Goal: Information Seeking & Learning: Learn about a topic

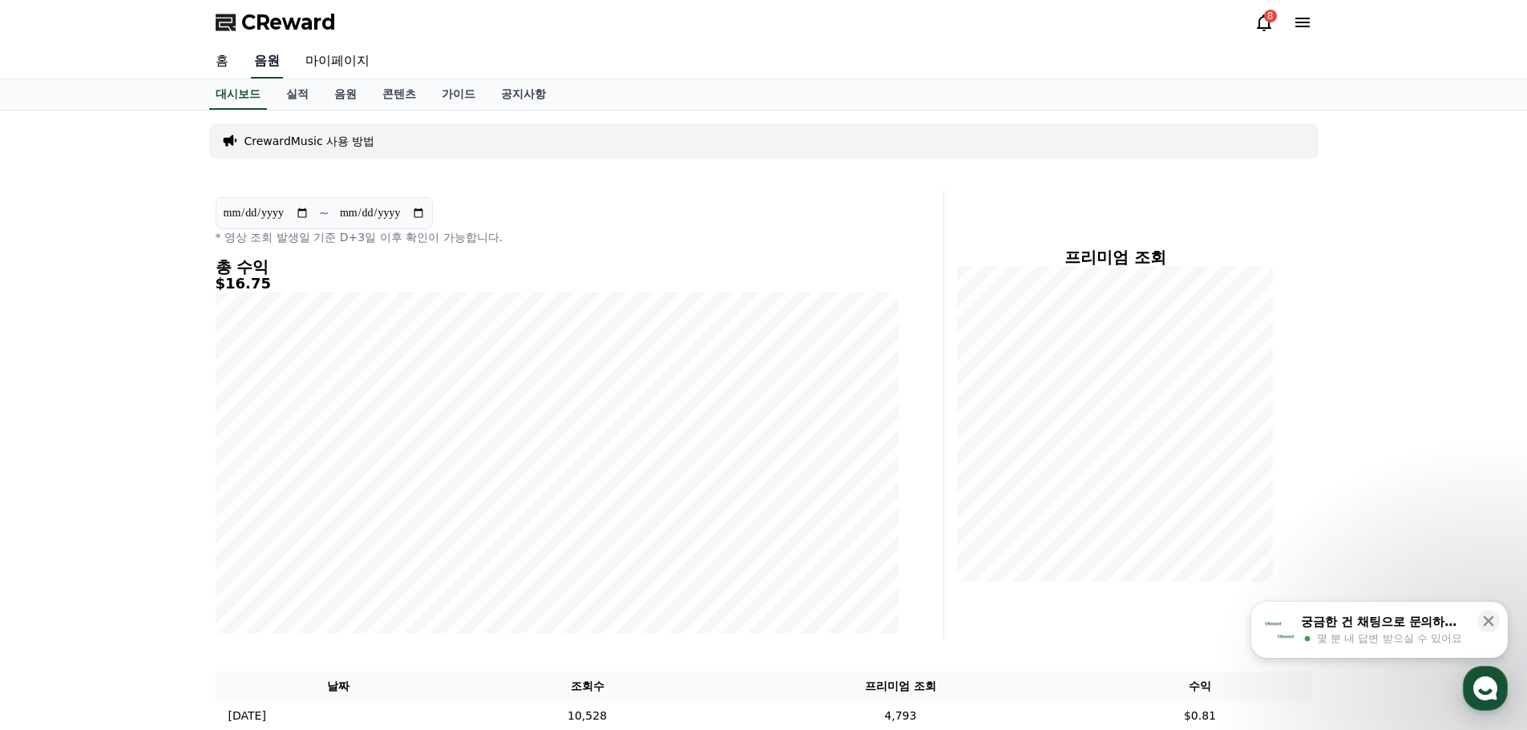
click at [265, 64] on link "음원" at bounding box center [267, 62] width 32 height 34
click at [345, 95] on link "음원" at bounding box center [345, 94] width 48 height 30
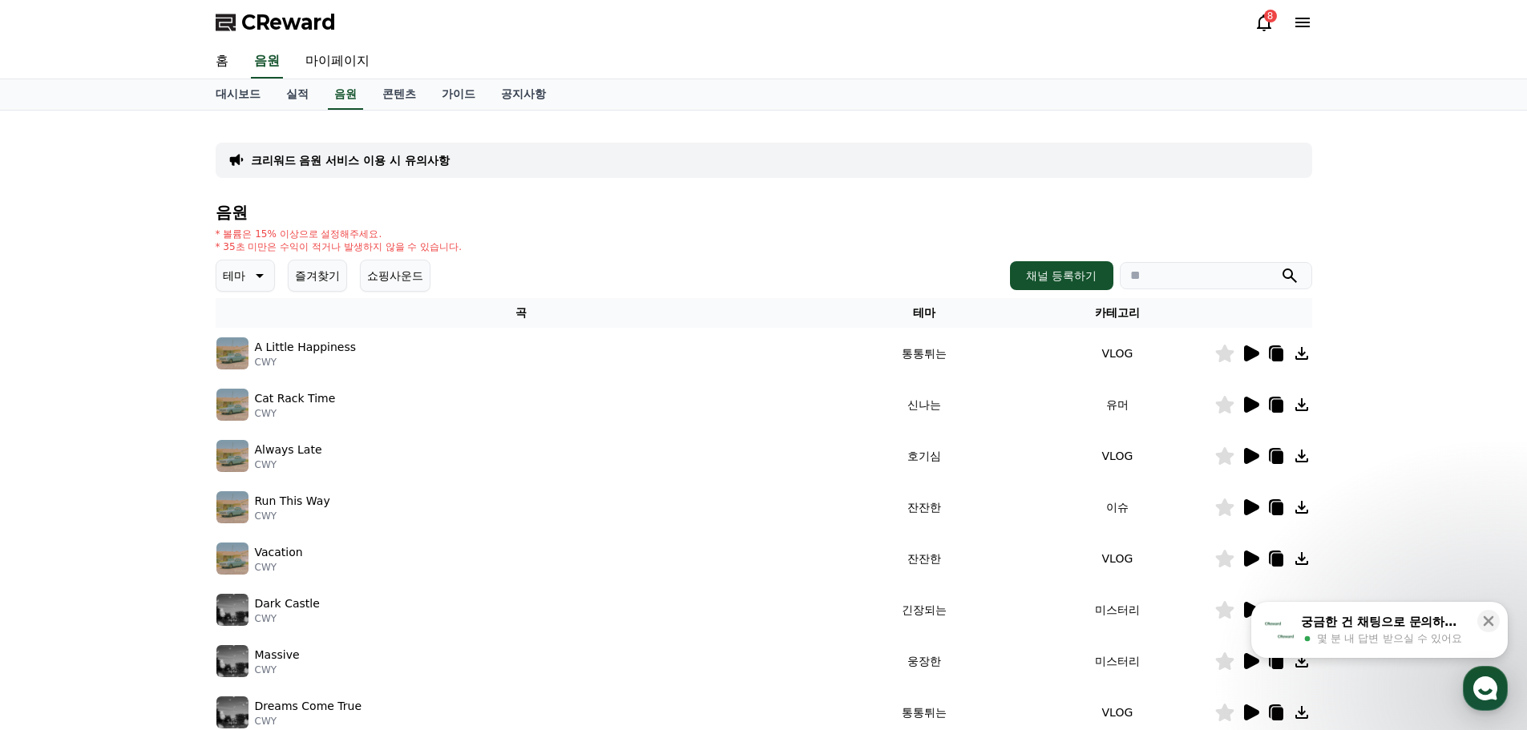
click at [393, 279] on button "쇼핑사운드" at bounding box center [395, 276] width 71 height 32
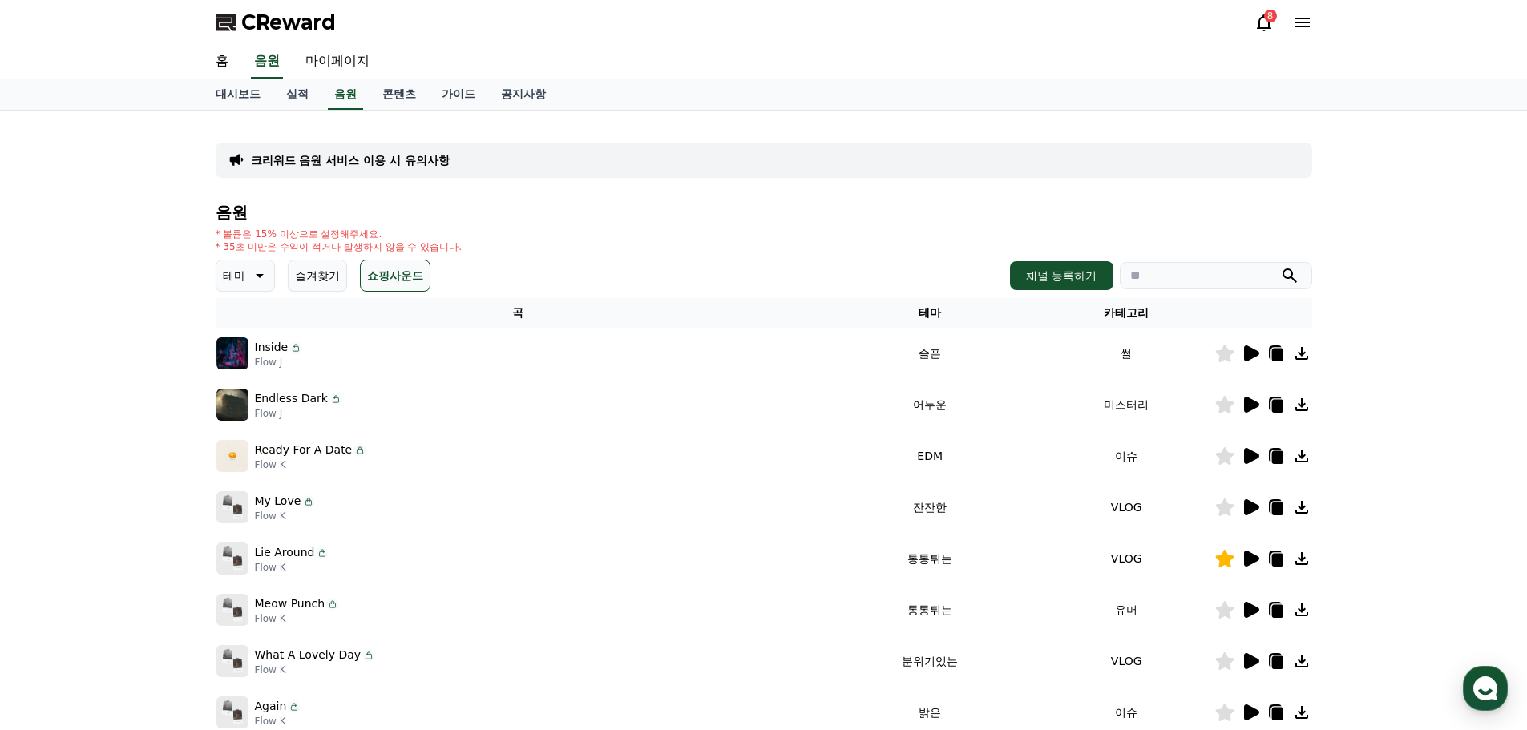
click at [1262, 25] on icon at bounding box center [1263, 22] width 19 height 19
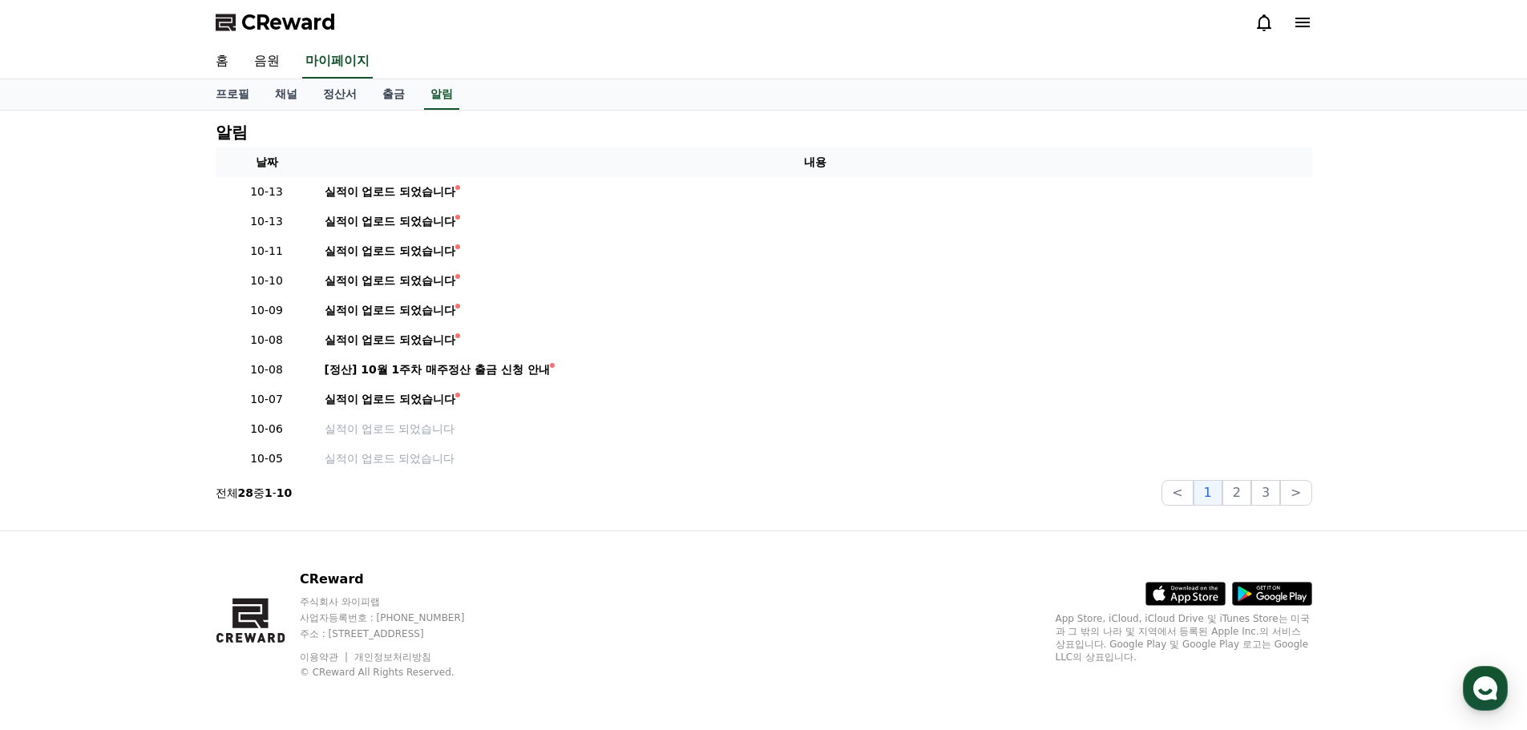
click at [282, 27] on span "CReward" at bounding box center [288, 23] width 95 height 26
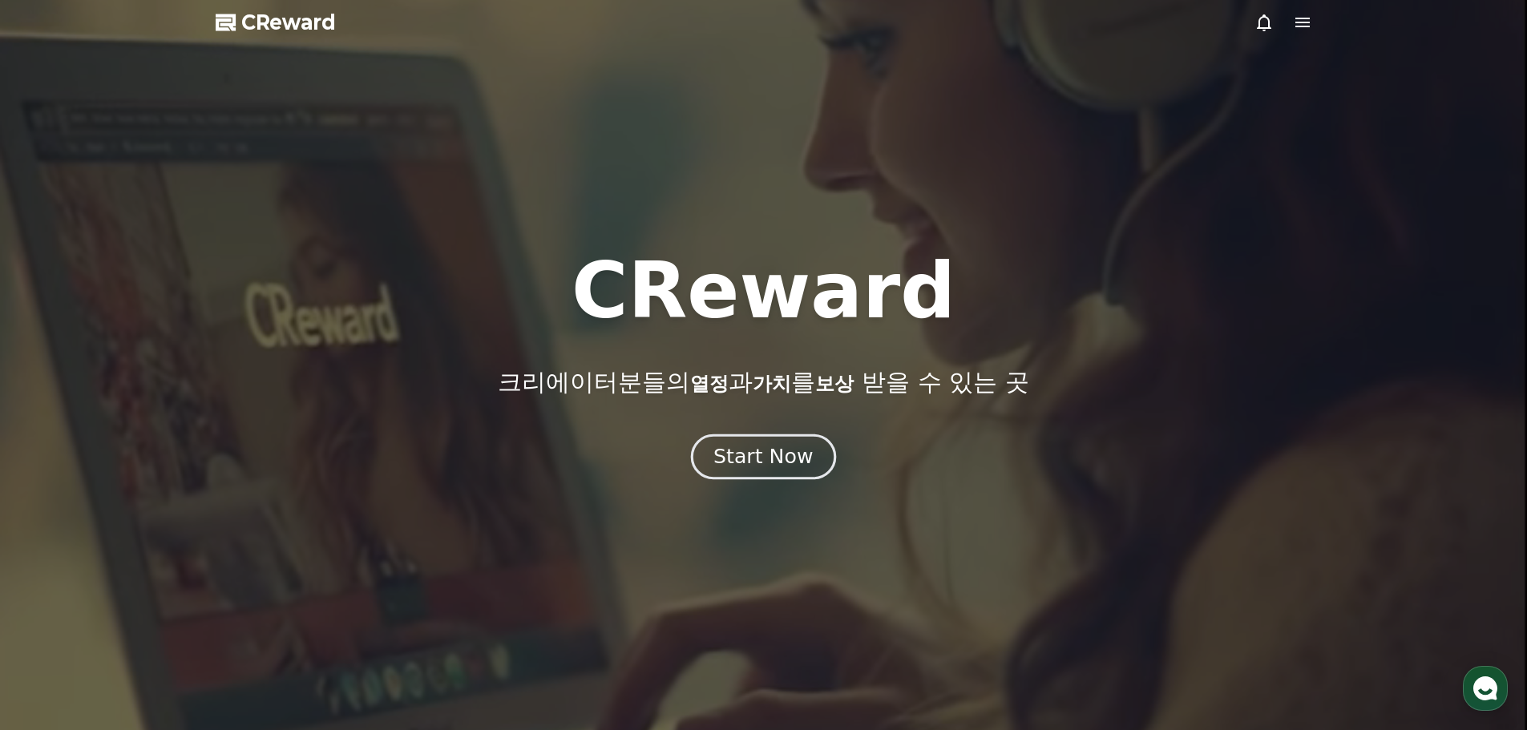
click at [761, 456] on div "Start Now" at bounding box center [762, 456] width 99 height 27
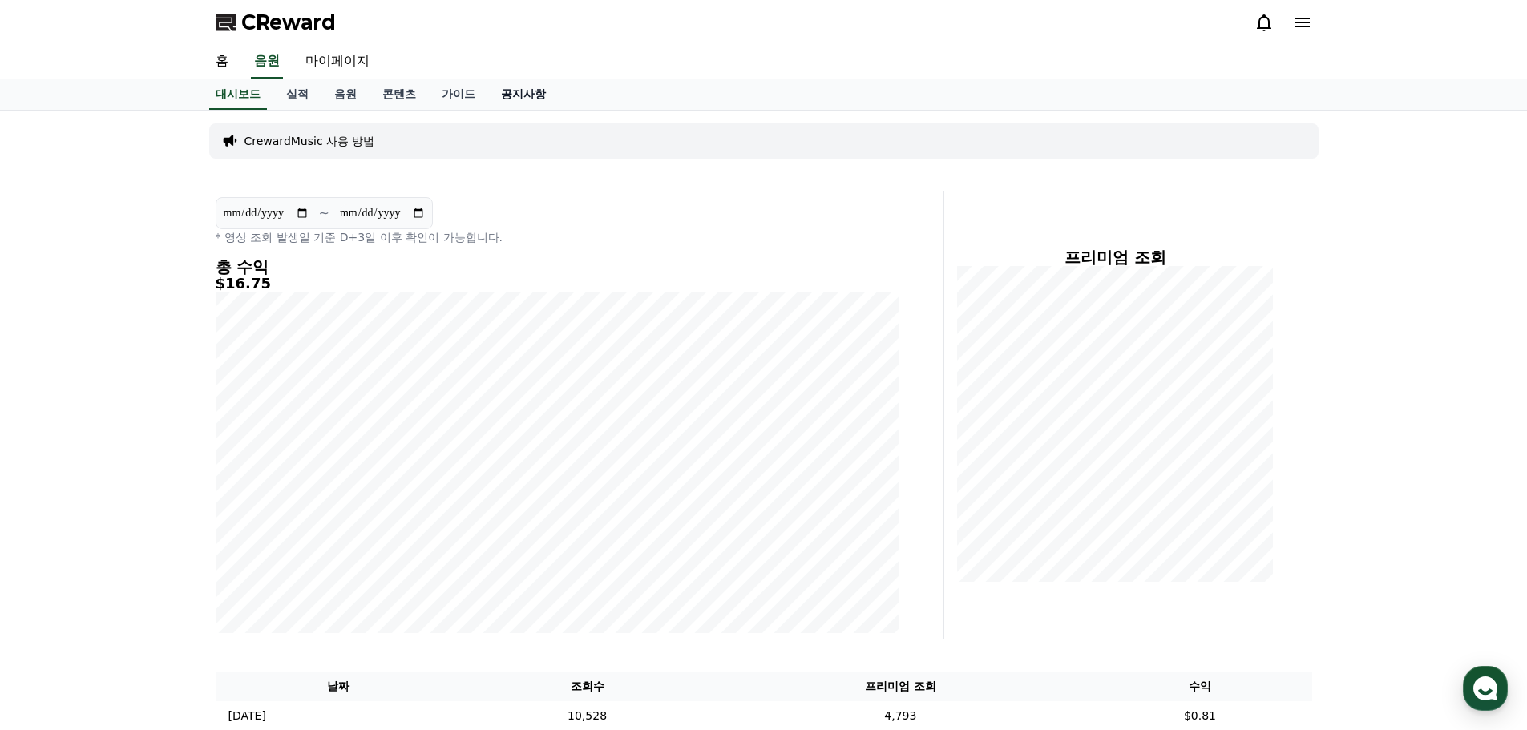
click at [511, 100] on link "공지사항" at bounding box center [523, 94] width 71 height 30
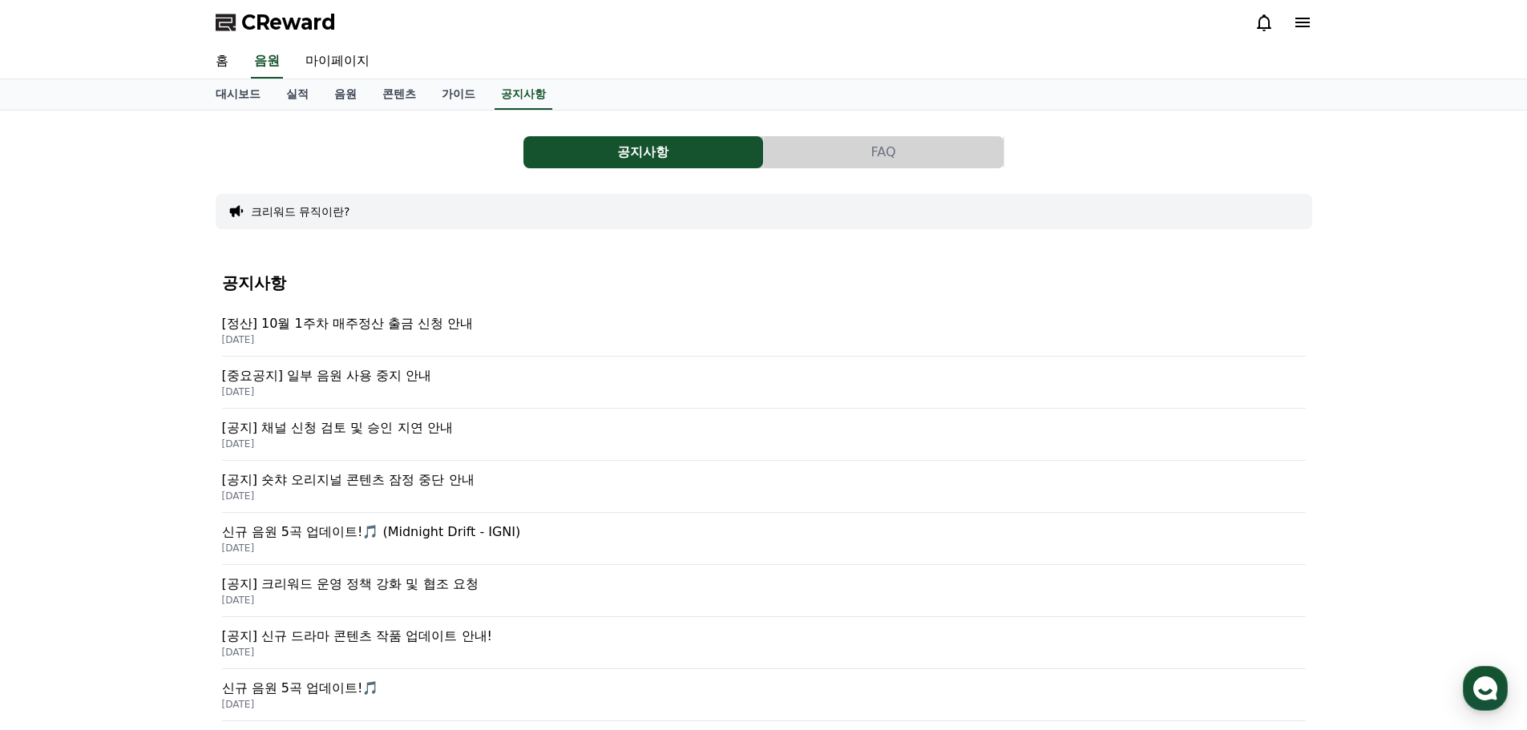
click at [347, 374] on p "[중요공지] 일부 음원 사용 중지 안내" at bounding box center [764, 375] width 1084 height 19
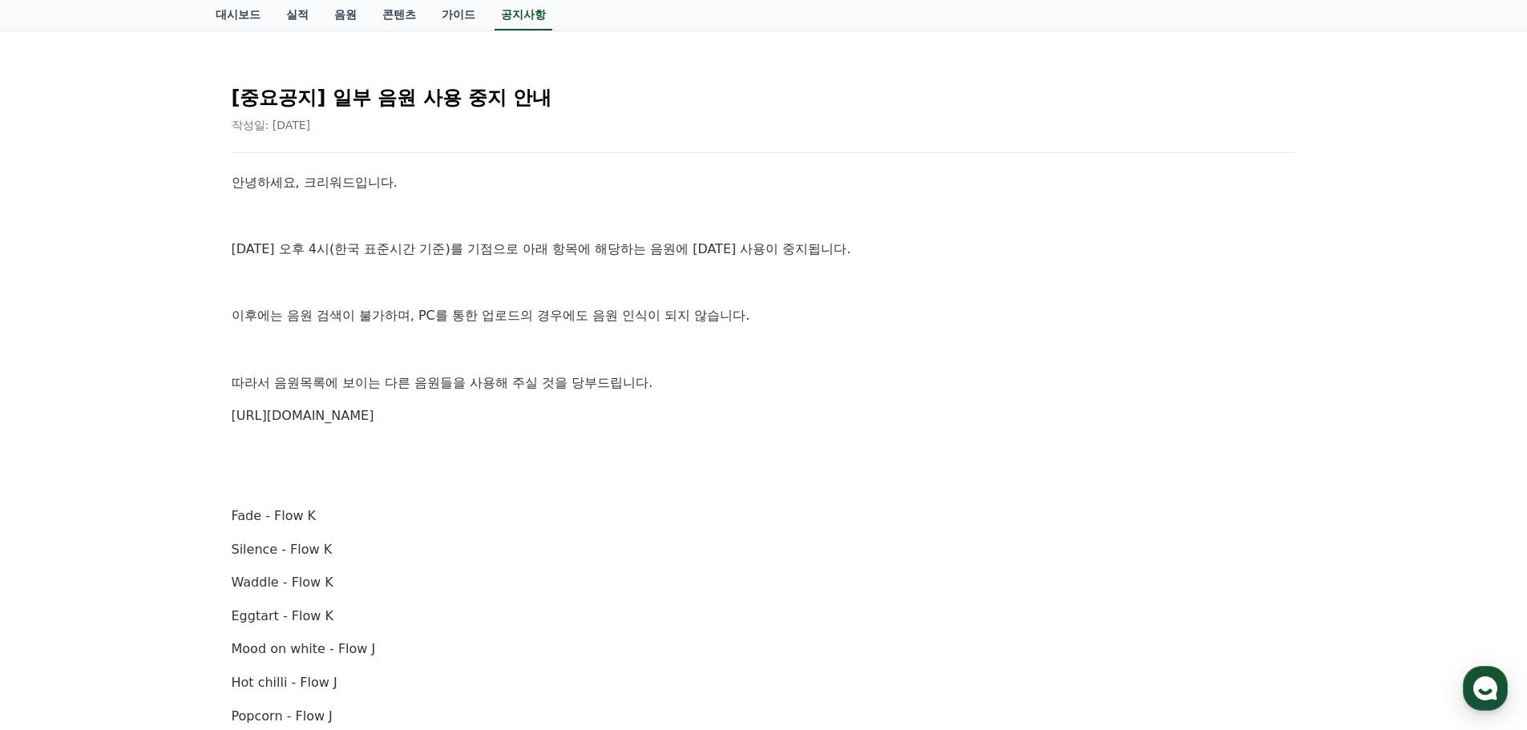
scroll to position [134, 0]
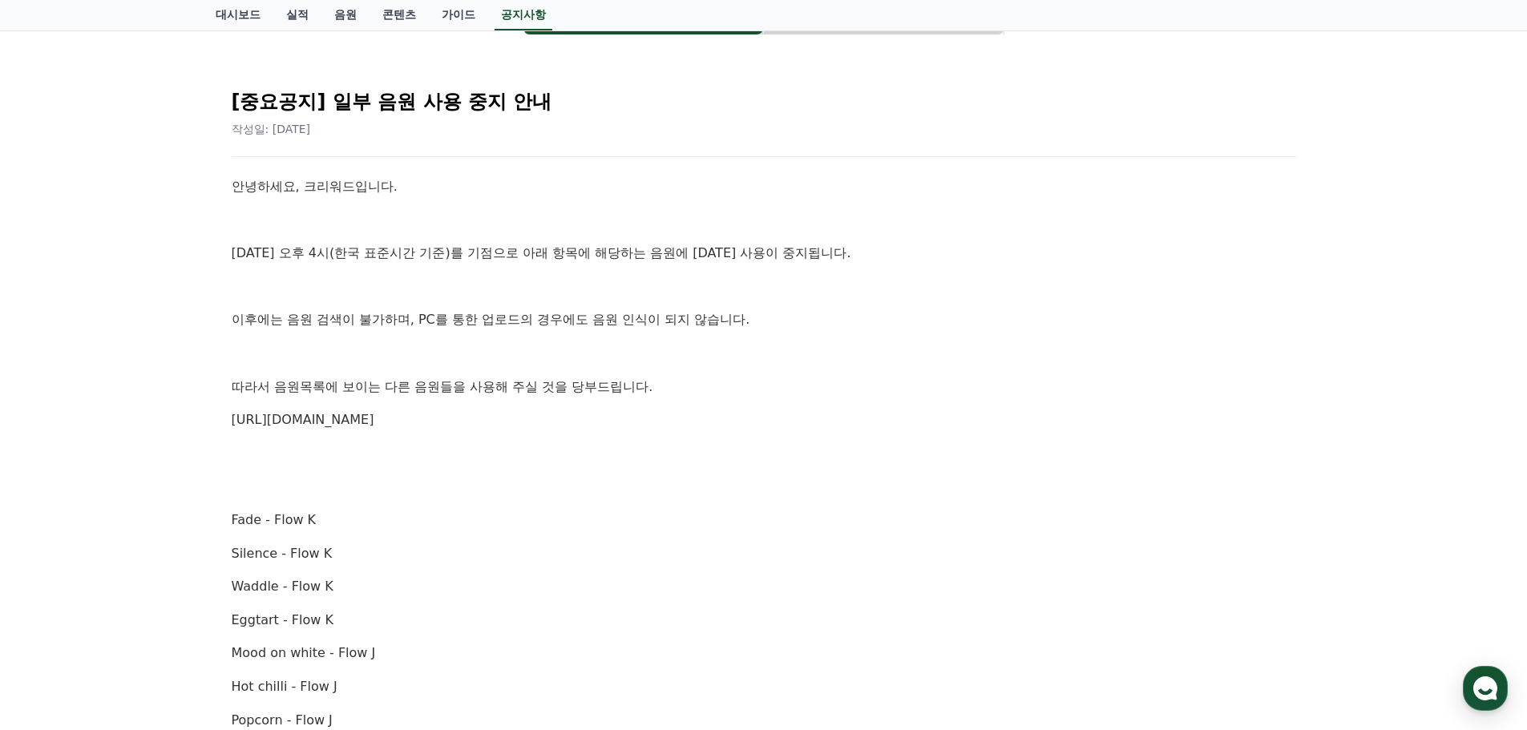
click at [368, 427] on link "[URL][DOMAIN_NAME]" at bounding box center [303, 419] width 143 height 15
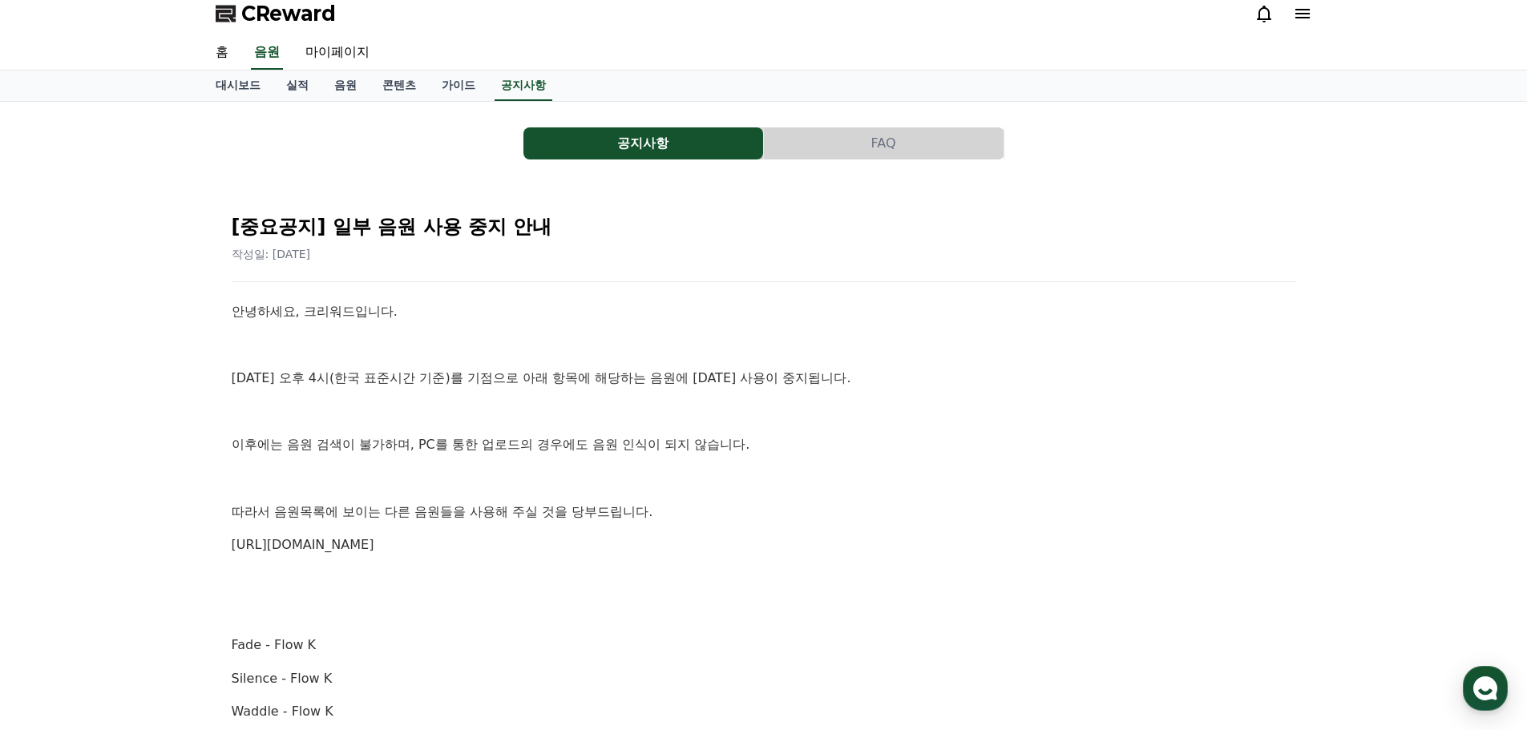
scroll to position [0, 0]
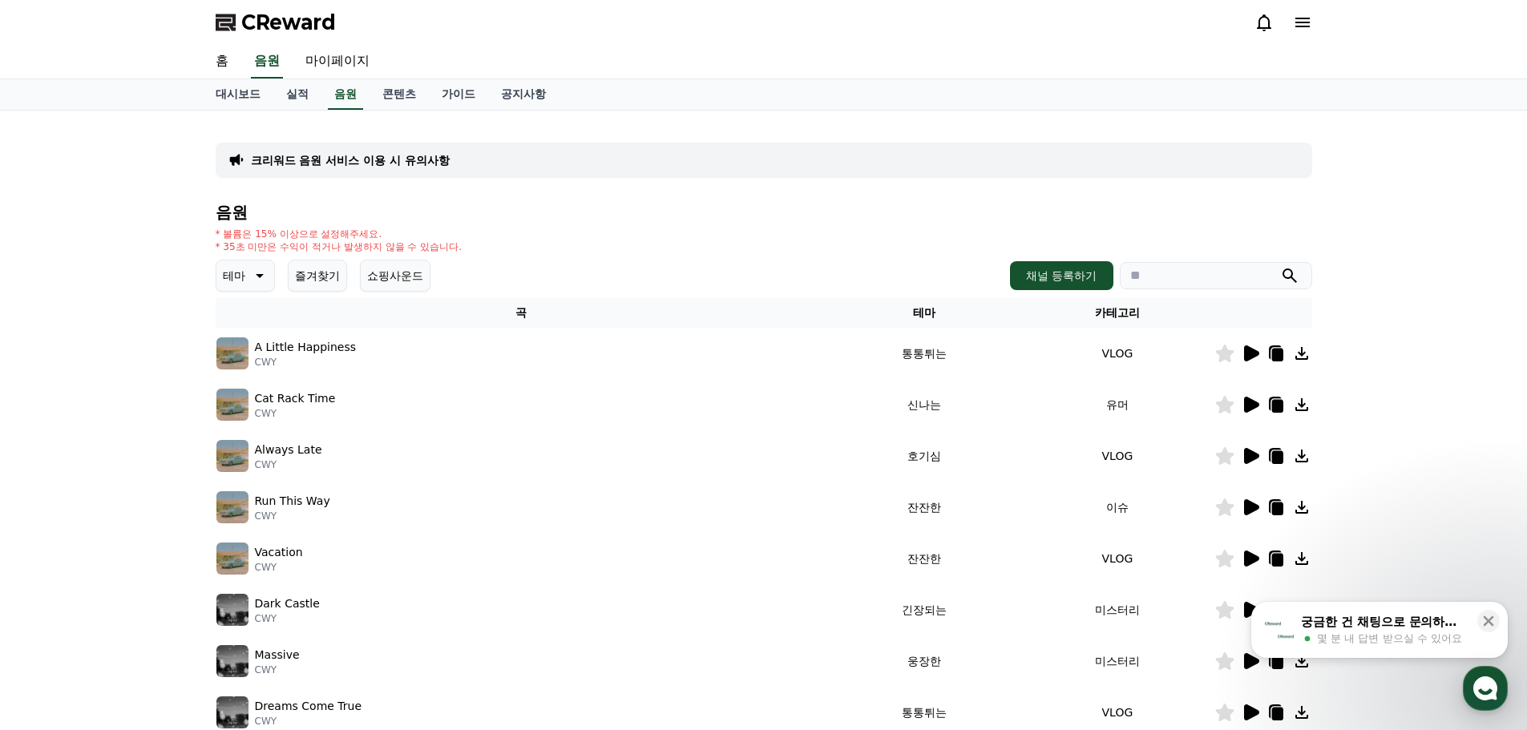
click at [409, 275] on button "쇼핑사운드" at bounding box center [395, 276] width 71 height 32
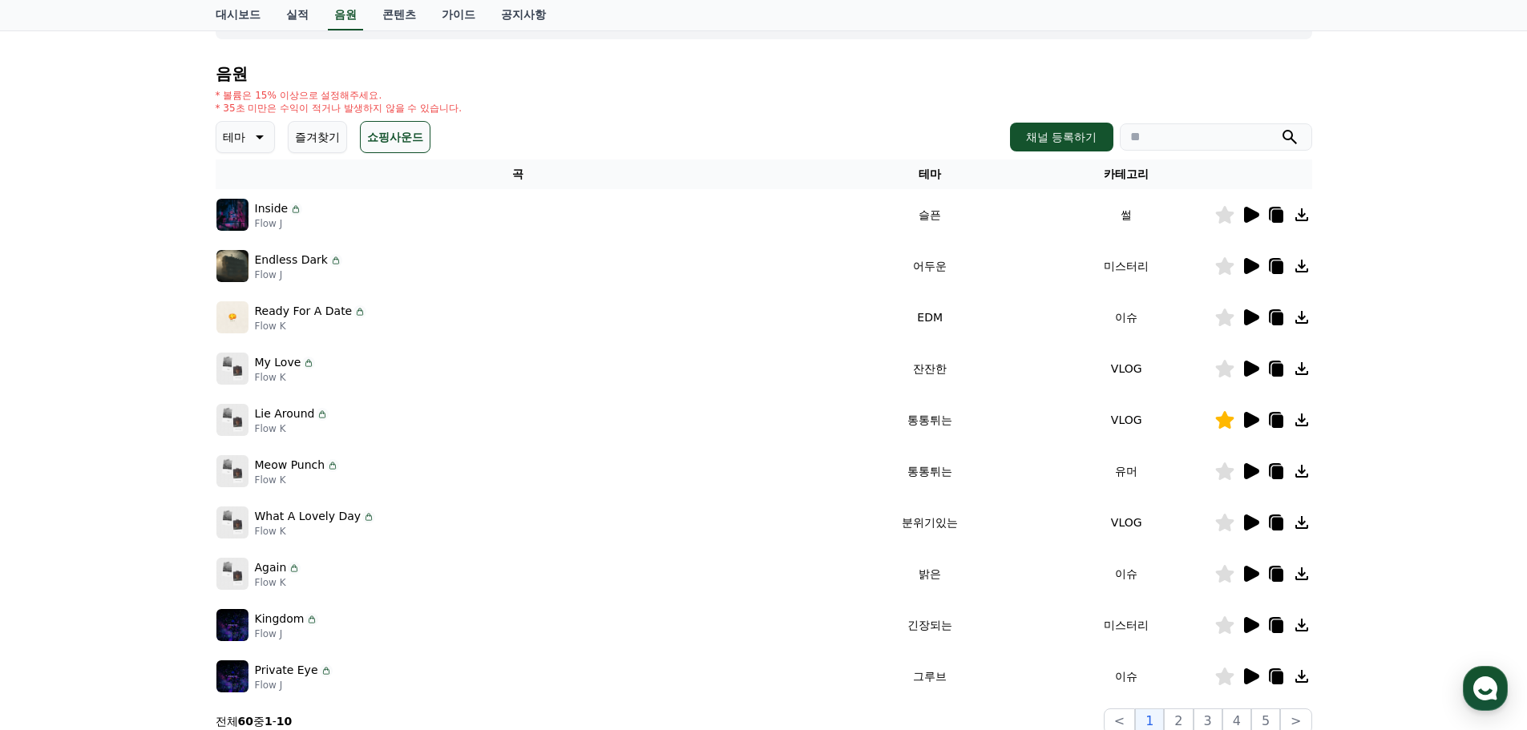
scroll to position [134, 0]
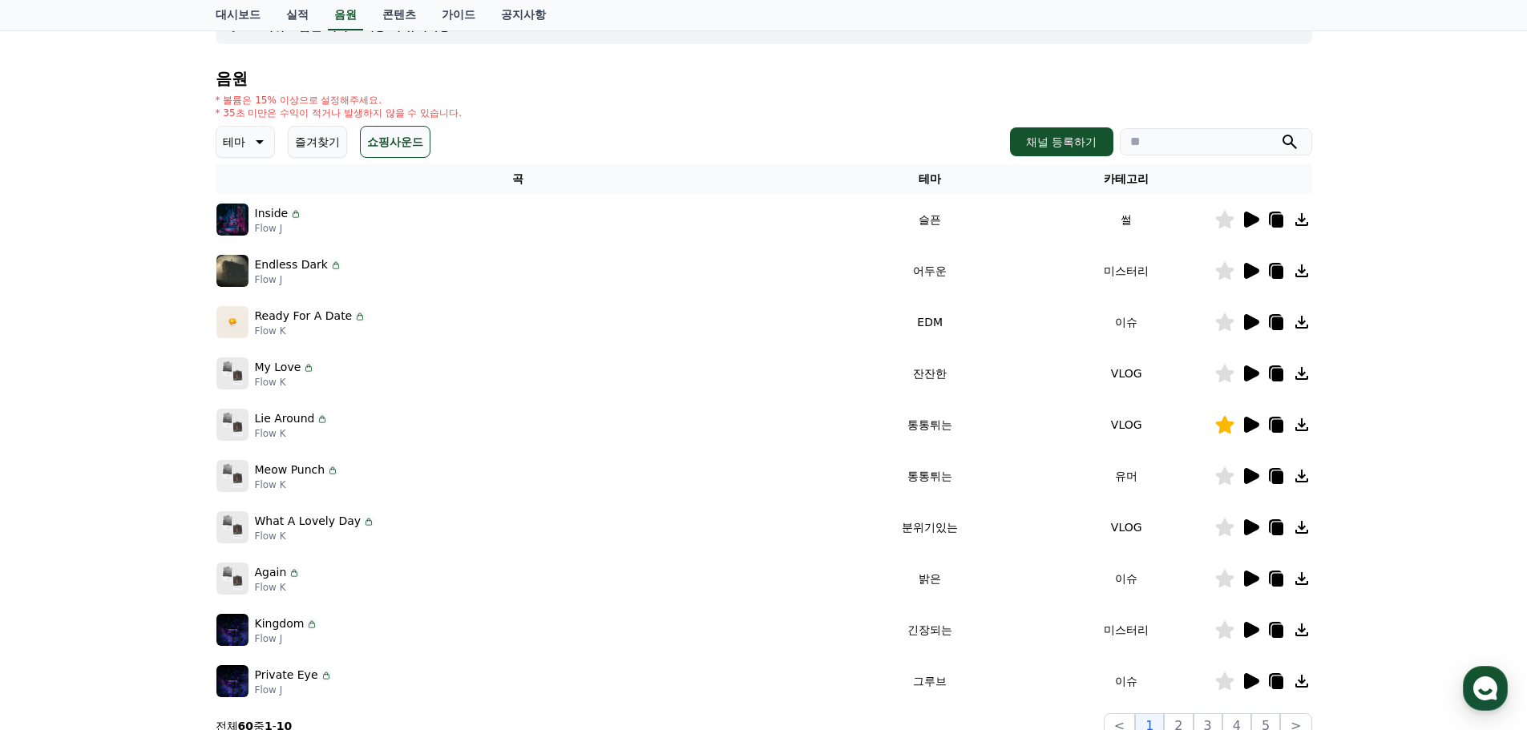
click at [1251, 424] on icon at bounding box center [1251, 425] width 15 height 16
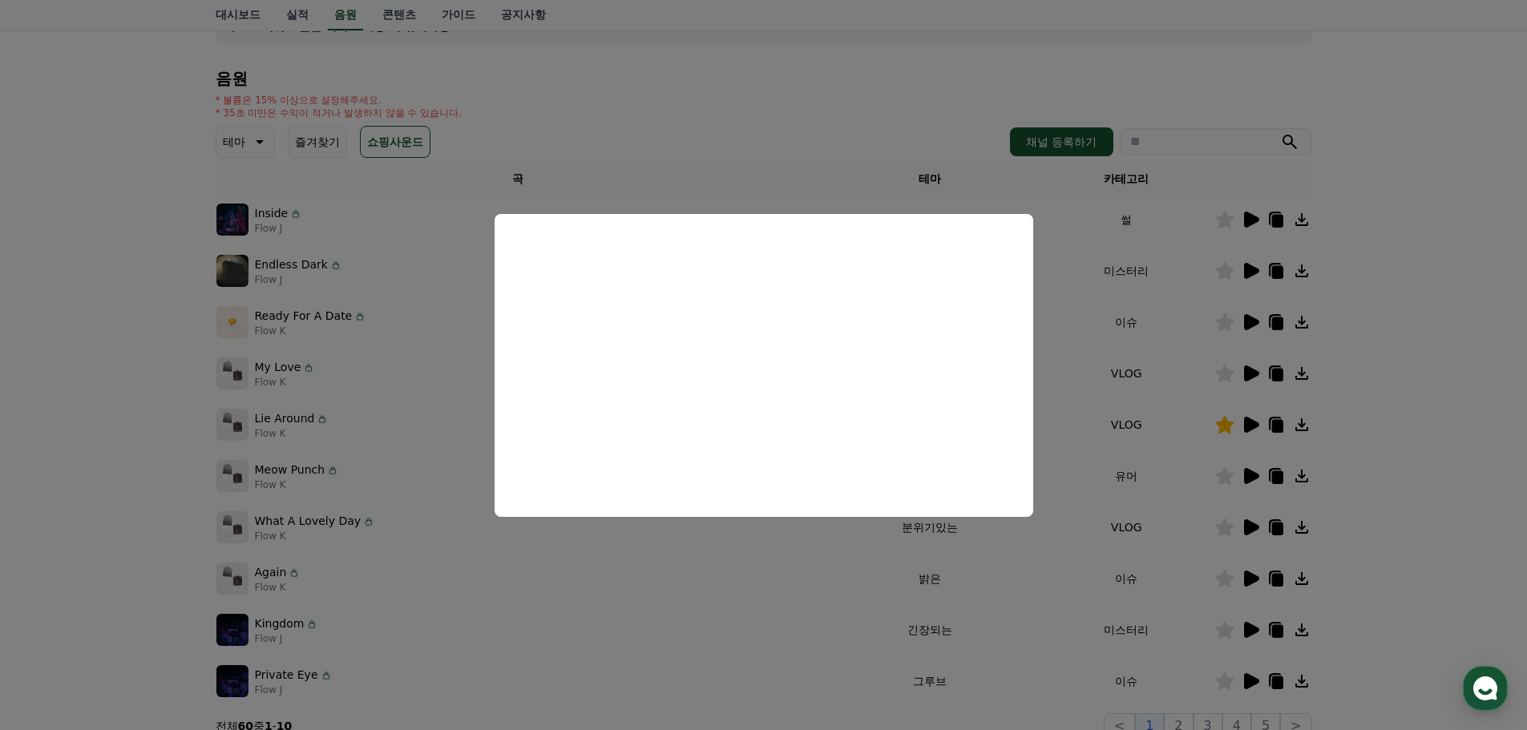
click at [422, 379] on button "close modal" at bounding box center [763, 365] width 1527 height 730
